Goal: Information Seeking & Learning: Learn about a topic

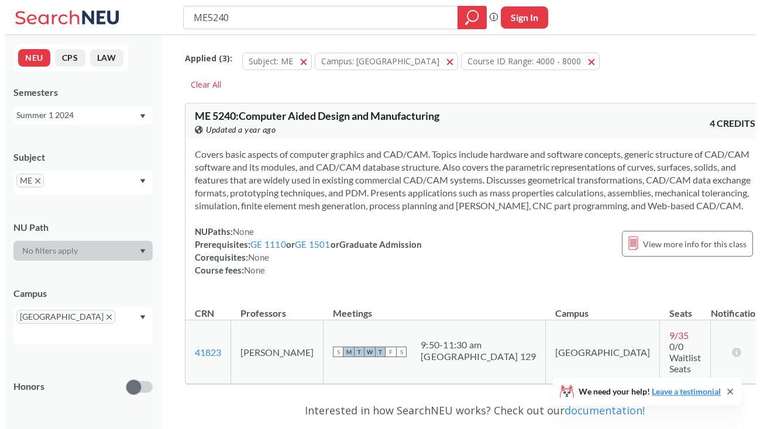
scroll to position [134, 0]
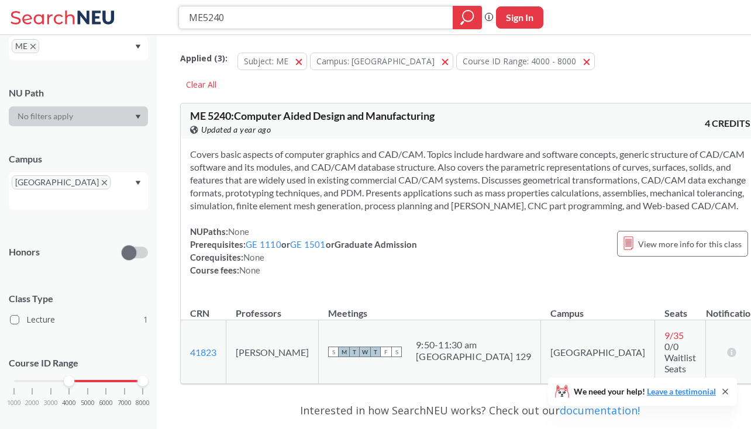
click at [229, 13] on input "ME5240" at bounding box center [316, 18] width 257 height 20
type input "ME5695"
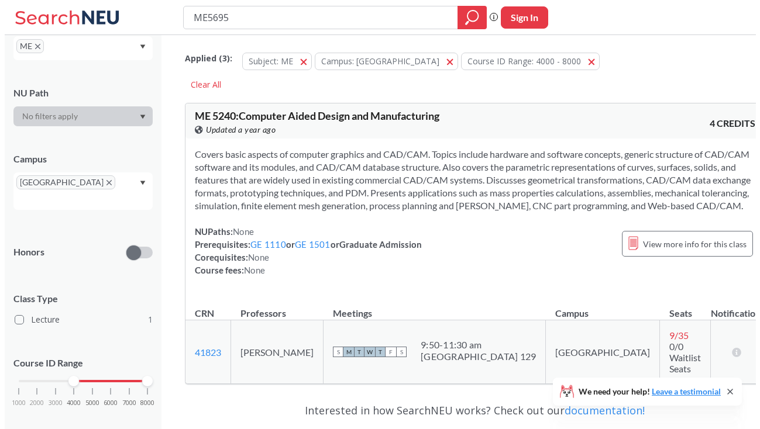
scroll to position [117, 0]
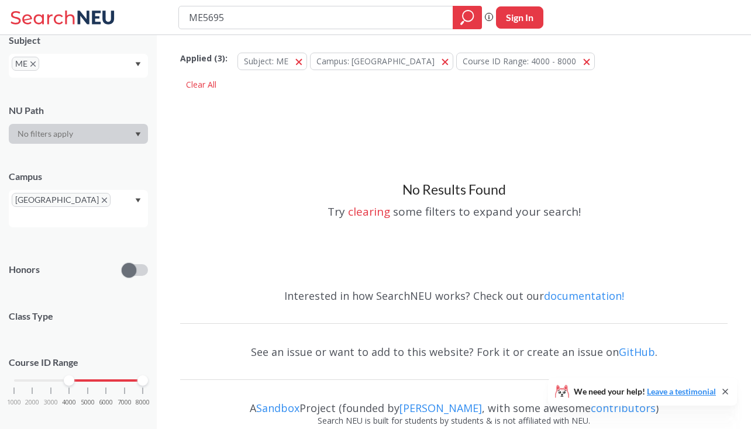
click at [229, 13] on input "ME5695" at bounding box center [316, 18] width 257 height 20
type input "ME5697"
drag, startPoint x: 225, startPoint y: 22, endPoint x: 206, endPoint y: 19, distance: 19.4
click at [206, 19] on input "ME5697" at bounding box center [316, 18] width 257 height 20
click at [229, 21] on input "ME5697" at bounding box center [316, 18] width 257 height 20
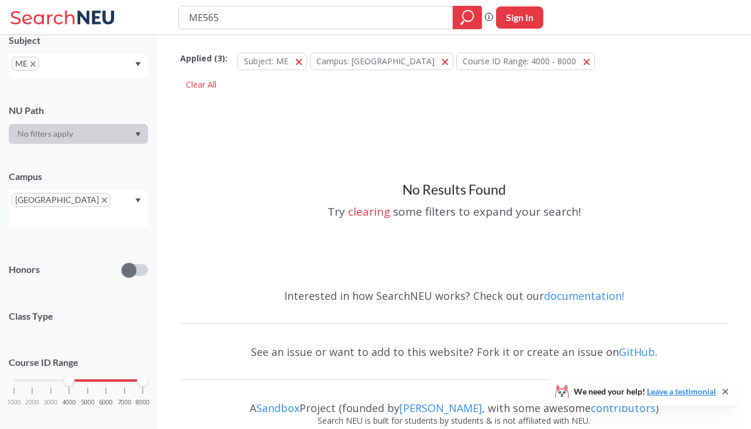
type input "ME5657"
click at [471, 22] on icon "magnifying glass" at bounding box center [467, 17] width 14 height 16
click at [591, 62] on span "button" at bounding box center [591, 61] width 0 height 11
click at [398, 135] on div "No Results Found Try clearing some filters to expand your search!" at bounding box center [453, 186] width 547 height 185
click at [228, 19] on input "ME5657" at bounding box center [316, 18] width 257 height 20
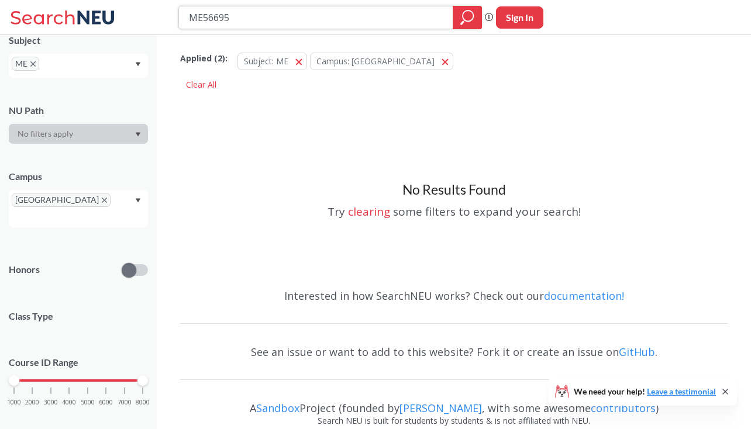
click at [217, 21] on input "ME56695" at bounding box center [316, 18] width 257 height 20
type input "ME5695"
click at [520, 20] on button "Sign In" at bounding box center [519, 17] width 47 height 22
select select "US"
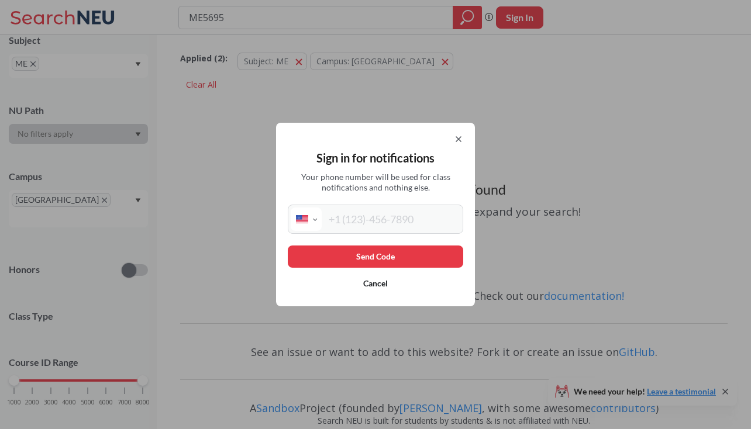
click at [456, 142] on div at bounding box center [375, 138] width 175 height 9
click at [461, 139] on icon at bounding box center [458, 139] width 5 height 5
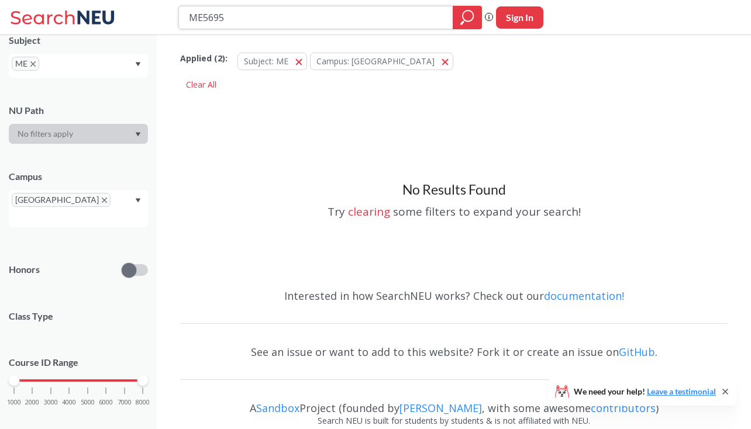
click at [465, 25] on icon "magnifying glass" at bounding box center [467, 17] width 14 height 16
click at [464, 16] on icon "magnifying glass" at bounding box center [467, 17] width 14 height 16
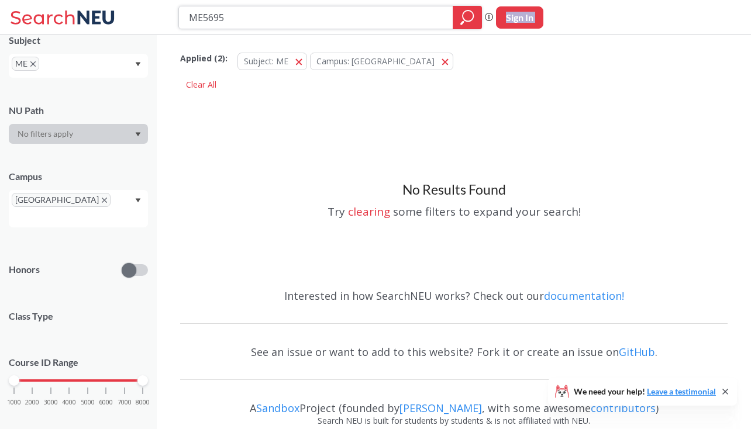
click at [464, 16] on icon "magnifying glass" at bounding box center [467, 17] width 14 height 16
click at [333, 30] on div "ME5695 Phrase search guarantees the exact search appears in the results. Ex. If…" at bounding box center [375, 17] width 751 height 35
click at [403, 75] on div "Applied ( 2 ): Subject: ME ME Campus: Boston Boston" at bounding box center [453, 58] width 547 height 35
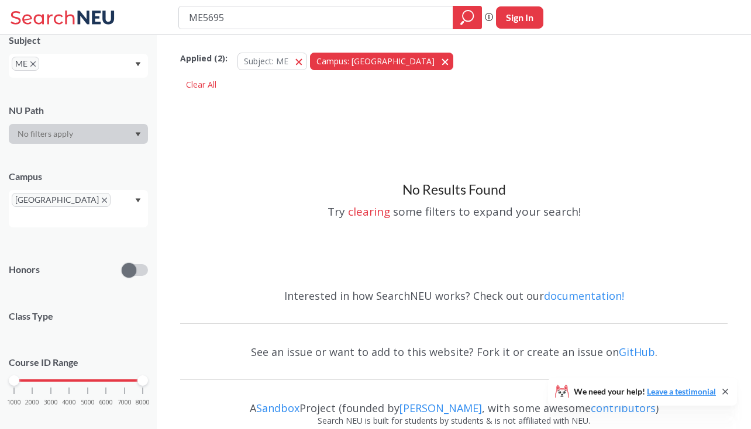
click at [389, 65] on button "Campus: Boston Boston" at bounding box center [381, 62] width 143 height 18
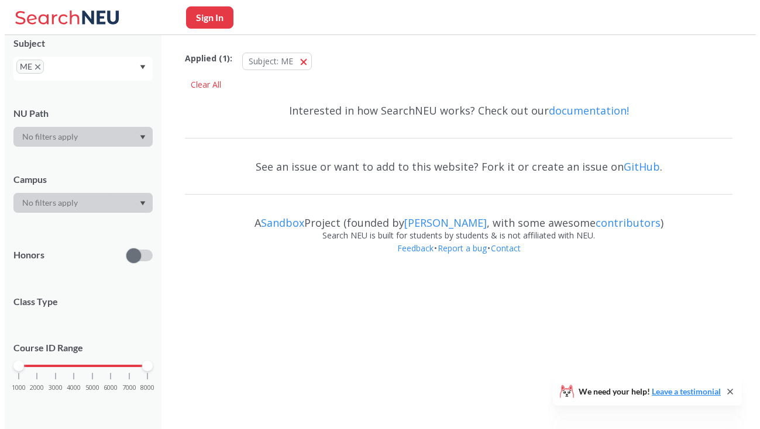
scroll to position [113, 0]
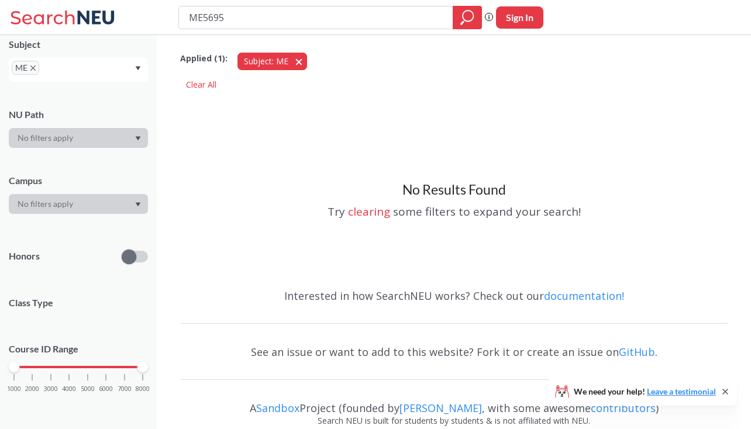
click at [303, 64] on span "button" at bounding box center [303, 61] width 0 height 11
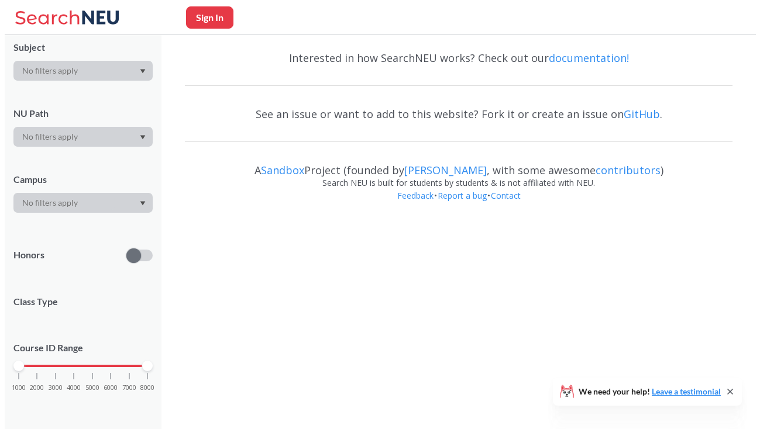
scroll to position [109, 0]
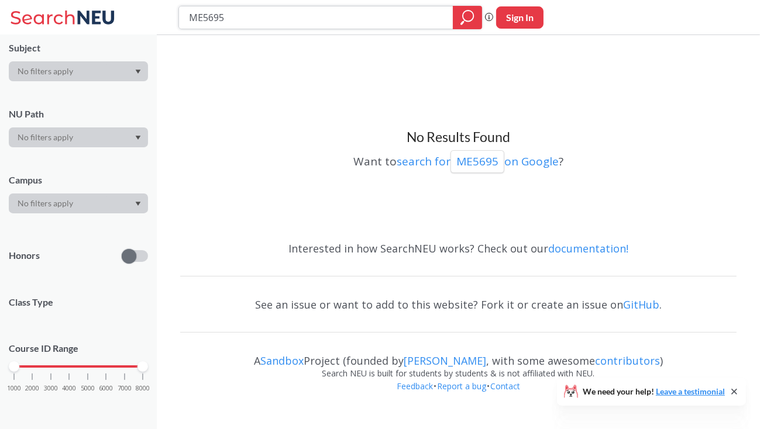
click at [465, 9] on icon "magnifying glass" at bounding box center [467, 17] width 14 height 16
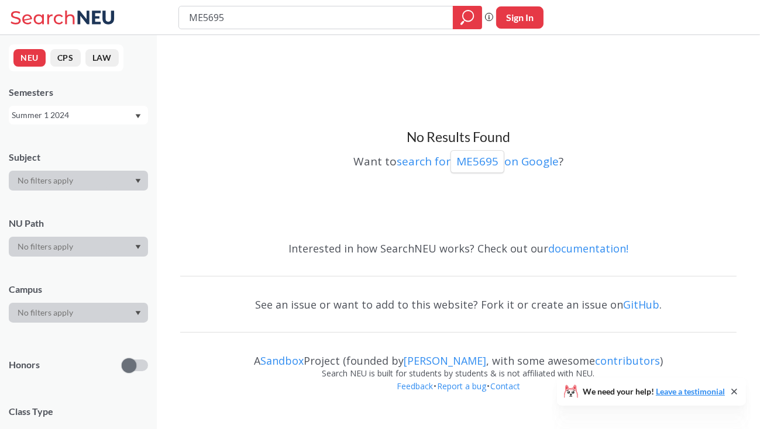
click at [62, 61] on button "CPS" at bounding box center [65, 58] width 30 height 18
click at [98, 58] on button "LAW" at bounding box center [101, 58] width 33 height 18
click at [33, 62] on button "NEU" at bounding box center [29, 58] width 32 height 18
click at [113, 56] on button "LAW" at bounding box center [101, 58] width 33 height 18
click at [37, 60] on button "NEU" at bounding box center [29, 58] width 32 height 18
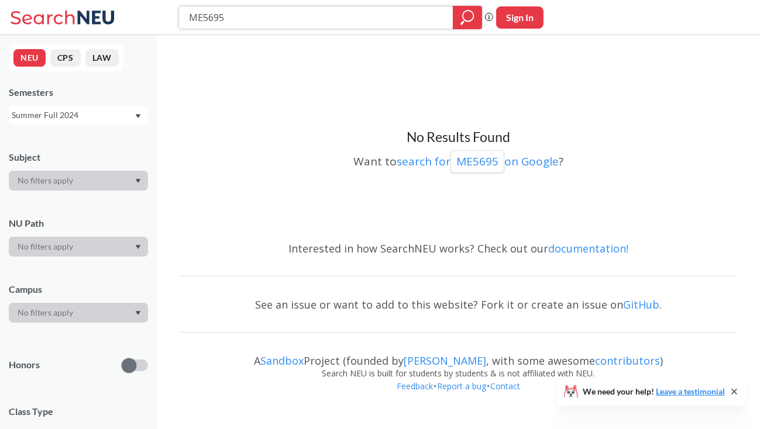
click at [238, 20] on input "ME5695" at bounding box center [316, 18] width 257 height 20
click at [469, 25] on icon "magnifying glass" at bounding box center [467, 17] width 14 height 16
